Goal: Navigation & Orientation: Find specific page/section

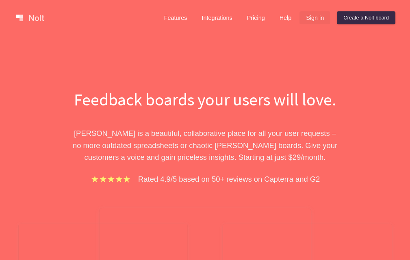
click at [312, 19] on link "Sign in" at bounding box center [314, 17] width 31 height 13
click at [316, 17] on link "Sign in" at bounding box center [314, 17] width 31 height 13
click at [311, 16] on link "Sign in" at bounding box center [314, 17] width 31 height 13
click at [358, 18] on link "Create a Nolt board" at bounding box center [366, 17] width 58 height 13
click at [314, 20] on link "Sign in" at bounding box center [314, 17] width 31 height 13
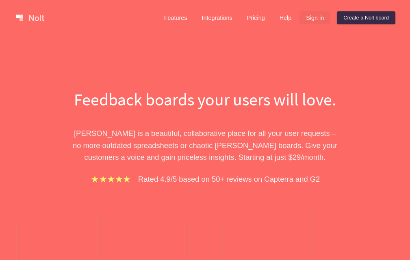
click at [309, 19] on link "Sign in" at bounding box center [314, 17] width 31 height 13
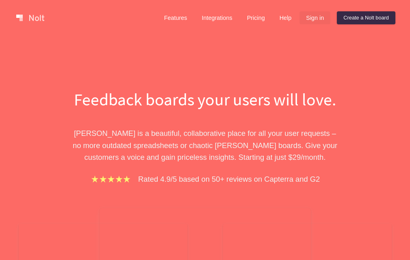
click at [309, 19] on link "Sign in" at bounding box center [314, 17] width 31 height 13
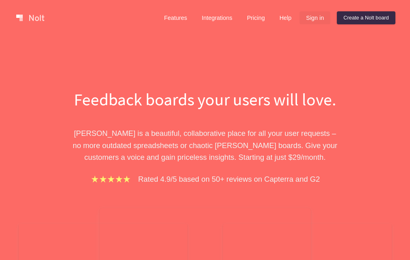
click at [309, 19] on link "Sign in" at bounding box center [314, 17] width 31 height 13
click at [283, 19] on link "Help" at bounding box center [285, 17] width 25 height 13
click at [311, 19] on link "Sign in" at bounding box center [314, 17] width 31 height 13
